Goal: Information Seeking & Learning: Learn about a topic

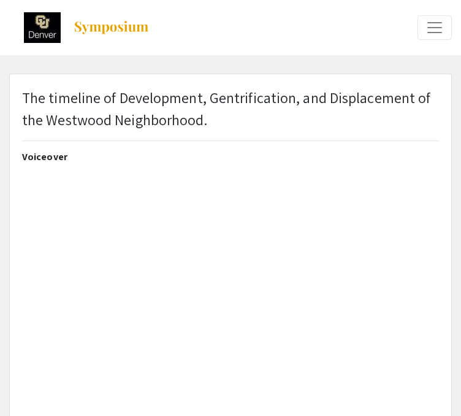
select select "custom"
type input "0"
select select "custom"
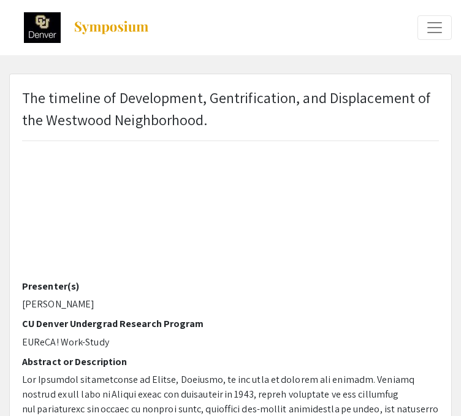
scroll to position [185, 0]
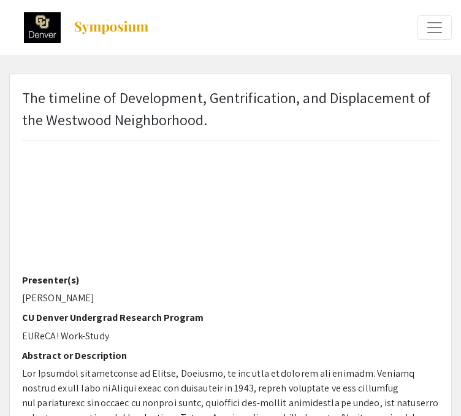
type input "1"
select select "auto"
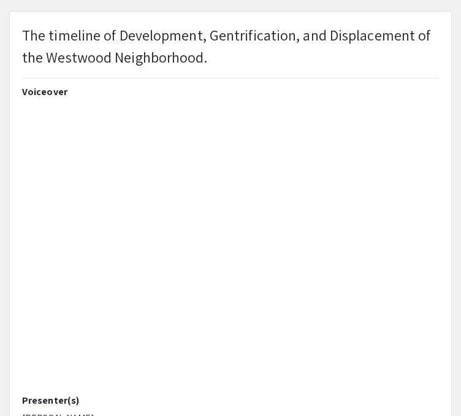
scroll to position [0, 0]
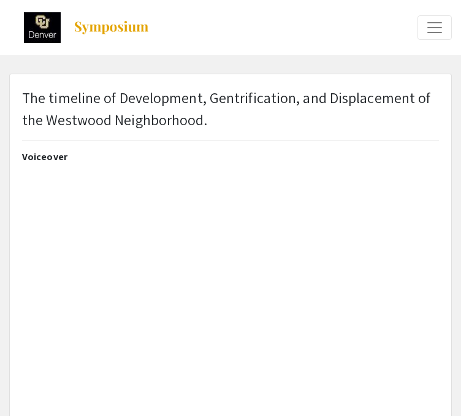
select select "custom"
type input "0"
select select "auto"
type input "1"
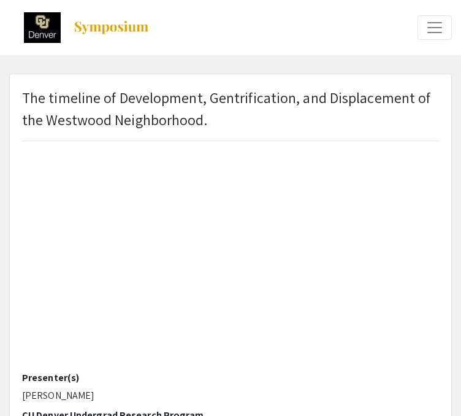
select select "auto"
select select "custom"
type input "0"
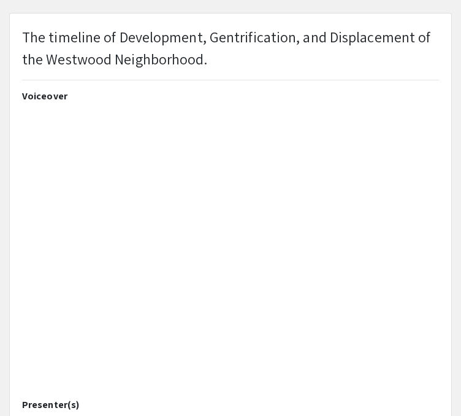
scroll to position [61, 0]
select select "auto"
type input "1"
select select "auto"
